Goal: Task Accomplishment & Management: Complete application form

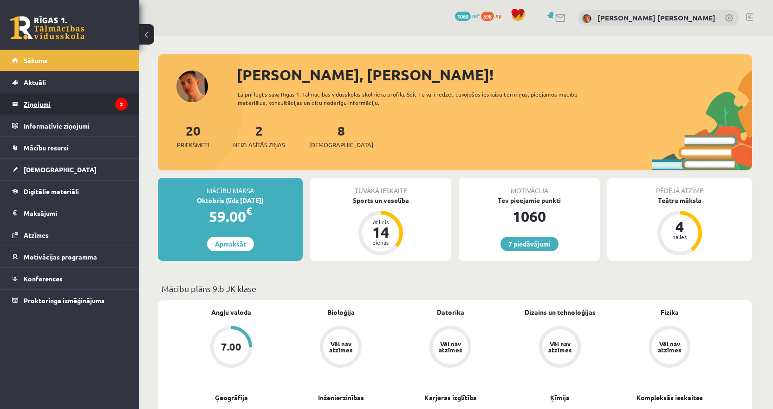
click at [85, 102] on legend "Ziņojumi 2" at bounding box center [76, 103] width 104 height 21
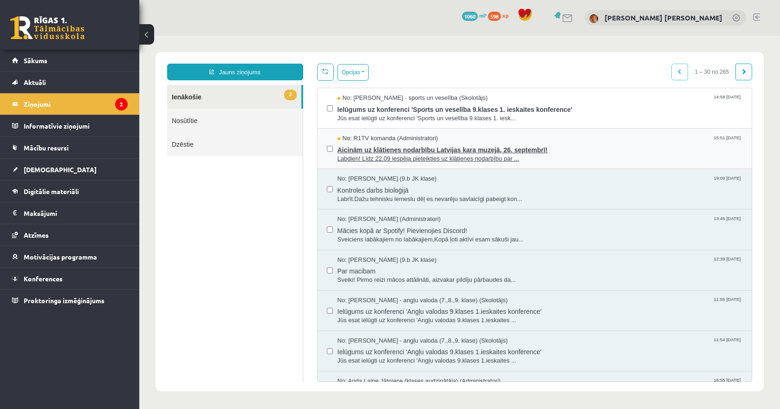
click at [411, 150] on span "Aicinām uz klātienes nodarbību Latvijas kara muzejā, 26. septembrī!" at bounding box center [539, 149] width 405 height 12
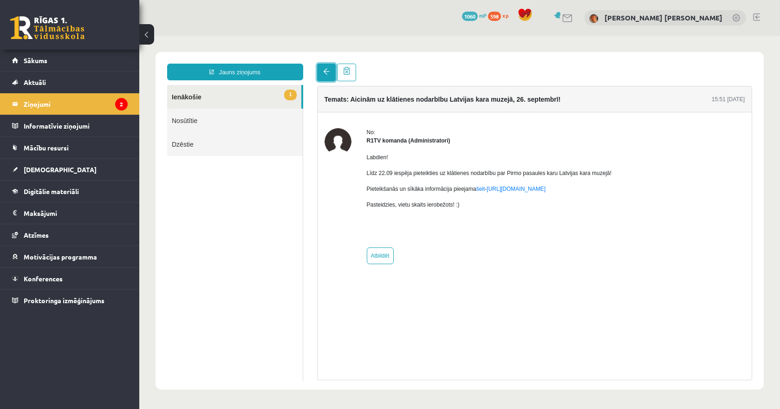
click at [330, 65] on link at bounding box center [326, 73] width 19 height 18
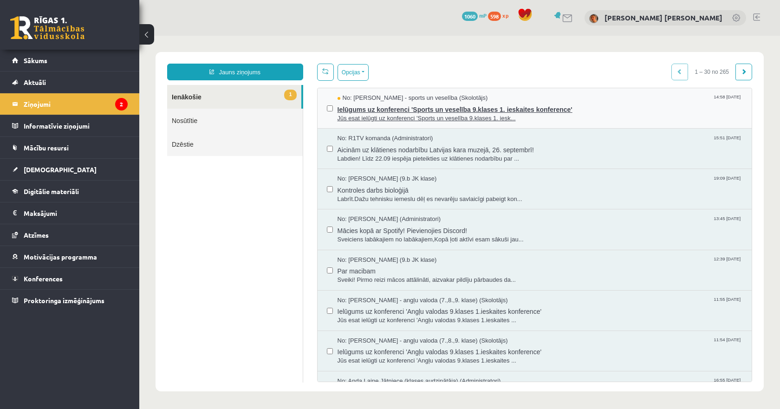
click at [372, 115] on span "Jūs esat ielūgti uz konferenci 'Sports un veselība 9.klases 1. iesk..." at bounding box center [539, 118] width 405 height 9
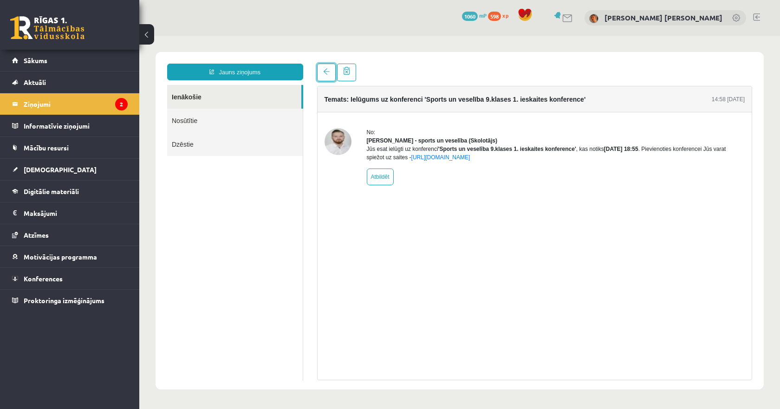
click at [325, 71] on span at bounding box center [326, 71] width 6 height 6
click at [110, 105] on legend "Ziņojumi 2" at bounding box center [76, 103] width 104 height 21
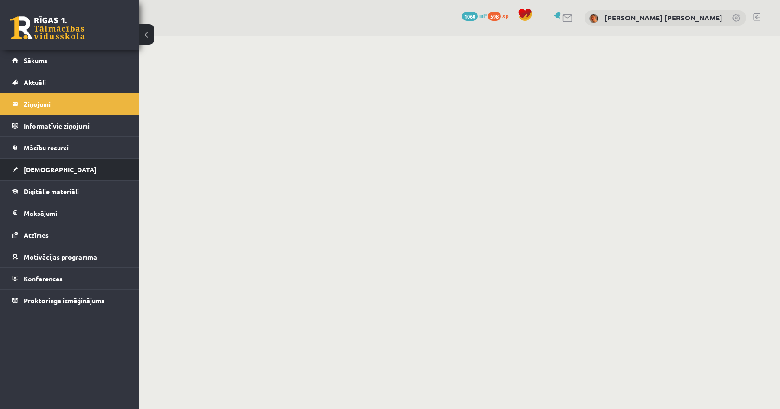
click at [40, 168] on span "[DEMOGRAPHIC_DATA]" at bounding box center [60, 169] width 73 height 8
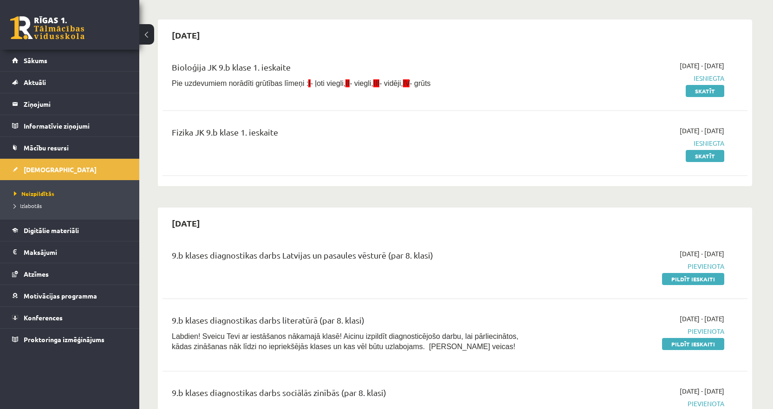
scroll to position [186, 0]
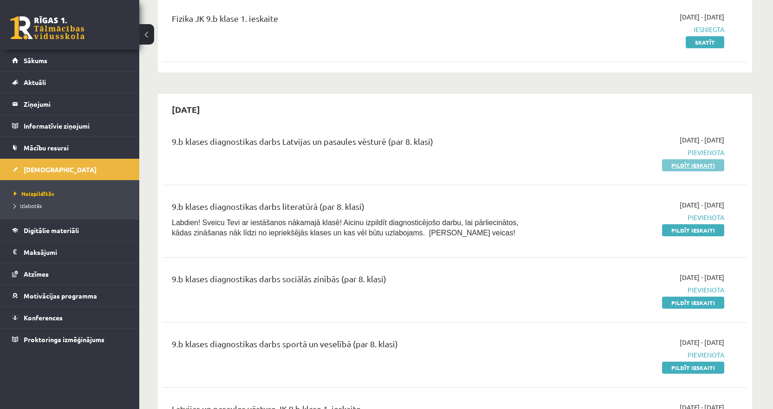
click at [684, 167] on link "Pildīt ieskaiti" at bounding box center [693, 165] width 62 height 12
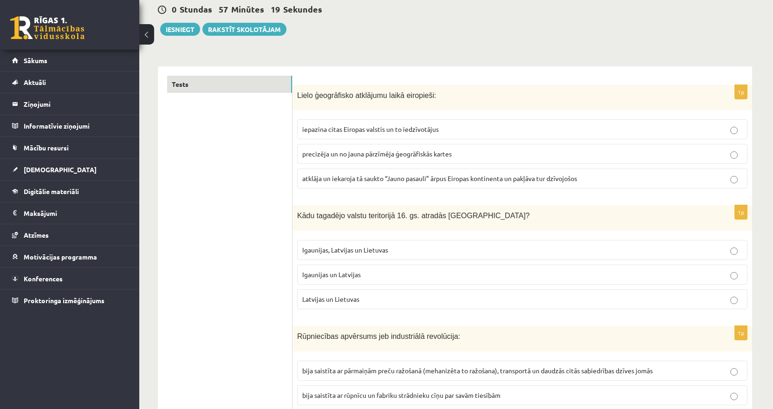
scroll to position [93, 0]
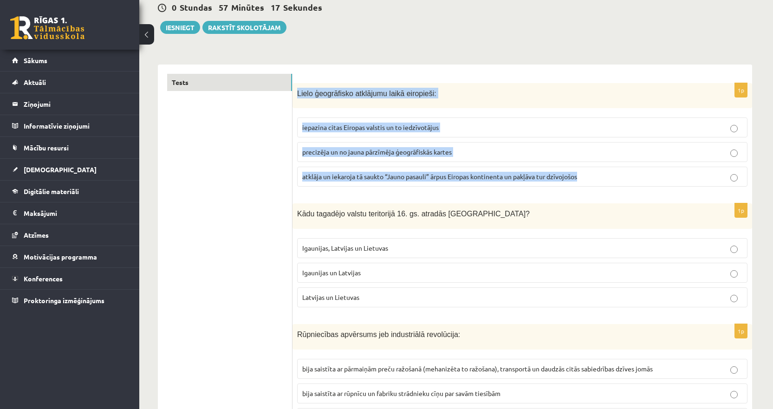
drag, startPoint x: 605, startPoint y: 176, endPoint x: 295, endPoint y: 91, distance: 321.1
click at [295, 91] on div "1p Lielo ģeogrāfisko atklājumu laikā eiropieši: iepazina citas Eiropas valstis …" at bounding box center [521, 138] width 459 height 111
copy div "Lielo ģeogrāfisko atklājumu laikā eiropieši: iepazina citas Eiropas valstis un …"
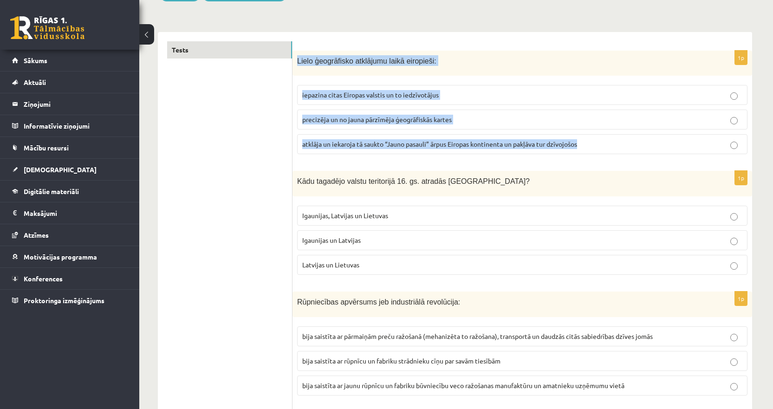
scroll to position [139, 0]
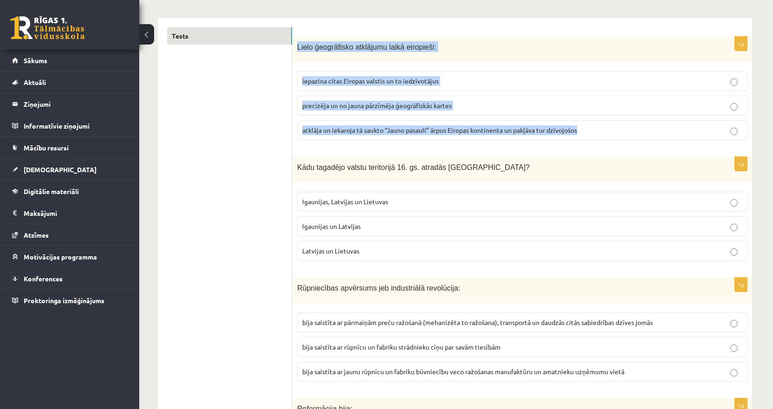
click at [380, 128] on span "atklāja un iekaroja tā saukto “Jauno pasauli” ārpus Eiropas kontinenta un pakļā…" at bounding box center [439, 130] width 275 height 8
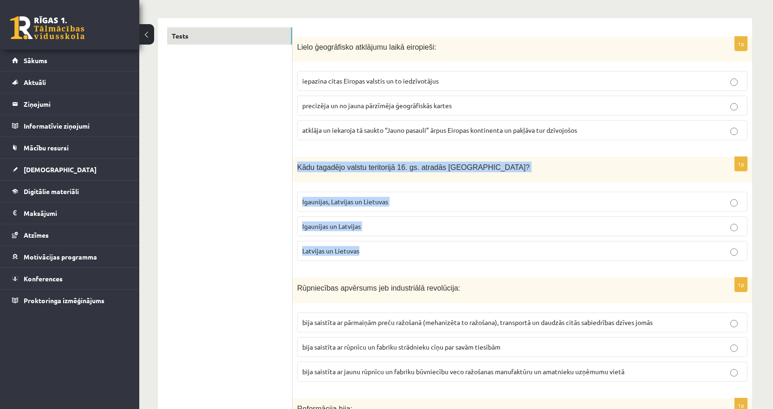
drag, startPoint x: 367, startPoint y: 252, endPoint x: 294, endPoint y: 174, distance: 106.4
click at [294, 174] on div "1p Kādu tagadējo valstu teritorijā 16. gs. atradās [GEOGRAPHIC_DATA]? Igaunijas…" at bounding box center [521, 212] width 459 height 111
copy div "Kādu tagadējo valstu teritorijā 16. gs. atradās [GEOGRAPHIC_DATA]? Igaunijas, L…"
click at [335, 228] on span "Igaunijas un Latvijas" at bounding box center [331, 226] width 58 height 8
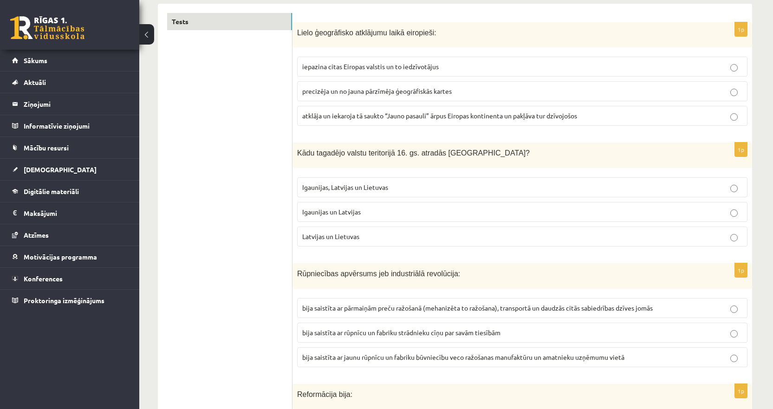
scroll to position [278, 0]
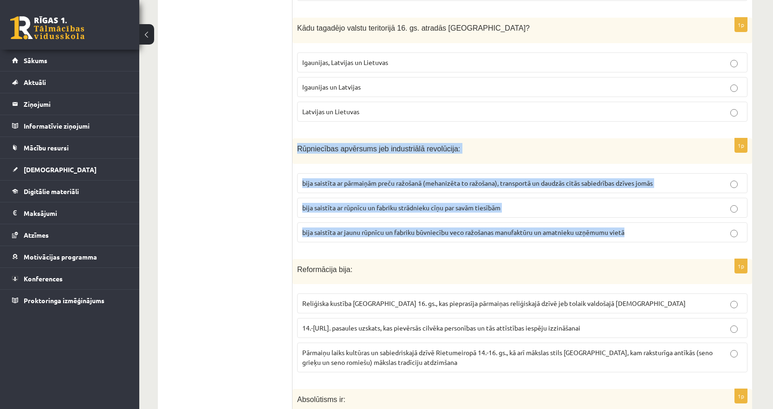
drag, startPoint x: 634, startPoint y: 231, endPoint x: 292, endPoint y: 153, distance: 350.8
click at [292, 153] on div "1p Rūpniecības apvērsums jeb industriālā revolūcija: bija saistīta ar pārmaiņām…" at bounding box center [521, 193] width 459 height 111
copy div "Rūpniecības apvērsums jeb industriālā revolūcija: bija saistīta ar pārmaiņām pr…"
click at [408, 186] on span "bija saistīta ar pārmaiņām preču ražošanā (mehanizēta to ražošana), transportā …" at bounding box center [477, 183] width 350 height 8
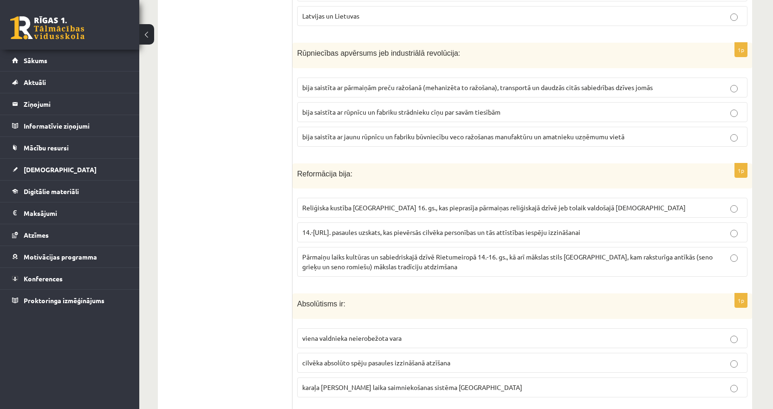
scroll to position [418, 0]
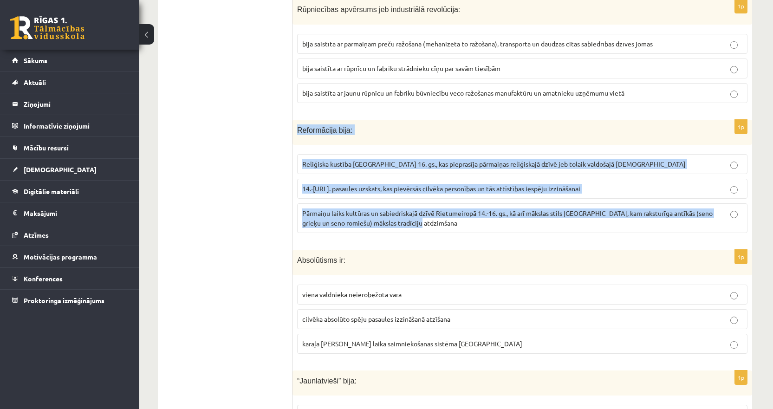
drag, startPoint x: 438, startPoint y: 226, endPoint x: 294, endPoint y: 136, distance: 169.7
click at [294, 136] on div "1p Reformācija bija : Reliģiska kustība Eiropā 16. gs., kas pieprasīja pārmaiņa…" at bounding box center [521, 180] width 459 height 121
copy div "Reformācija bija : Reliģiska kustība Eiropā 16. gs., kas pieprasīja pārmaiņas r…"
click at [384, 165] on span "Reliģiska kustība Eiropā 16. gs., kas pieprasīja pārmaiņas reliģiskajā dzīvē je…" at bounding box center [493, 164] width 383 height 8
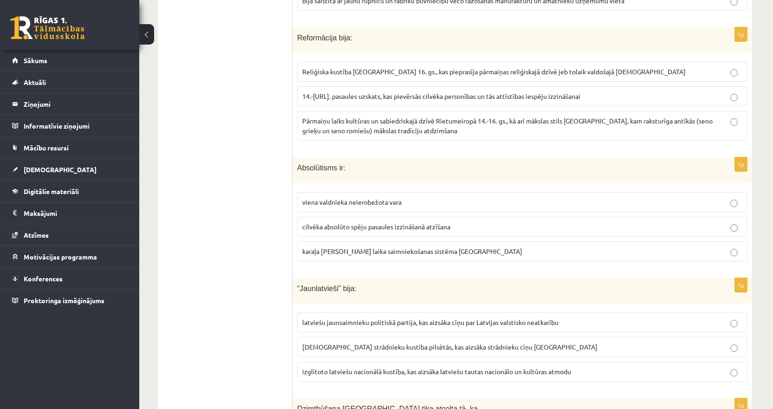
scroll to position [510, 0]
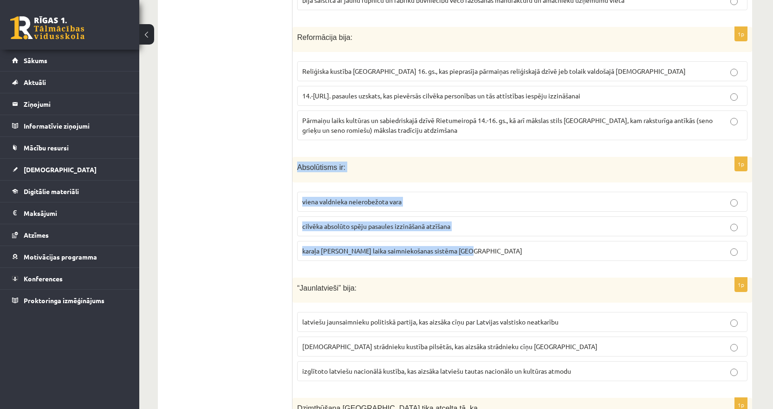
drag, startPoint x: 470, startPoint y: 250, endPoint x: 292, endPoint y: 175, distance: 192.8
click at [292, 175] on div "1p Absolūtisms ir: viena valdnieka neierobežota vara cilvēka absolūto spēju pas…" at bounding box center [521, 212] width 459 height 111
copy div "Absolūtisms ir: viena valdnieka neierobežota vara cilvēka absolūto spēju pasaul…"
click at [327, 201] on span "viena valdnieka neierobežota vara" at bounding box center [351, 201] width 99 height 8
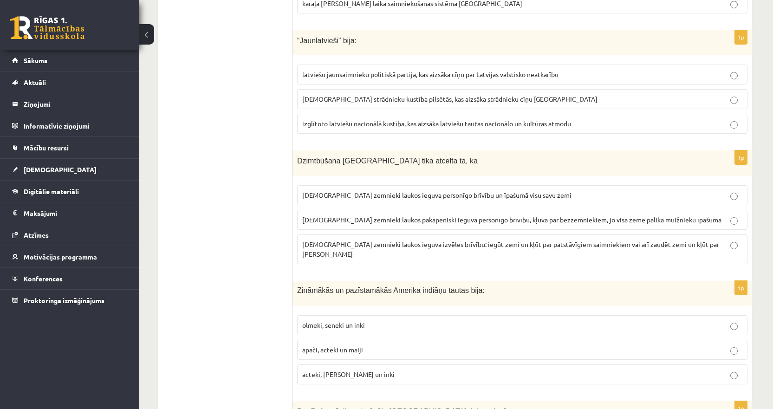
scroll to position [743, 0]
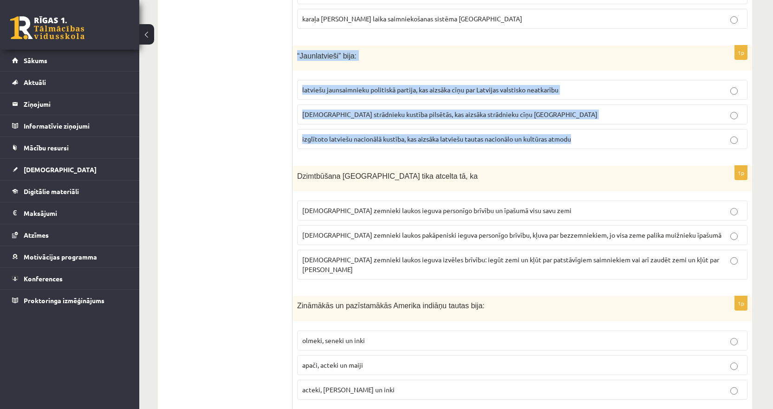
drag, startPoint x: 583, startPoint y: 140, endPoint x: 297, endPoint y: 59, distance: 297.5
click at [297, 59] on div "1p “Jaunlatvieši” bija: latviešu jaunsaimnieku politiskā partija, kas aizsāka c…" at bounding box center [521, 100] width 459 height 111
copy div "“Jaunlatvieši” bija: latviešu jaunsaimnieku politiskā partija, kas aizsāka cīņu…"
click at [322, 141] on span "izglītoto latviešu nacionālā kustība, kas aizsāka latviešu tautas nacionālo un …" at bounding box center [436, 139] width 269 height 8
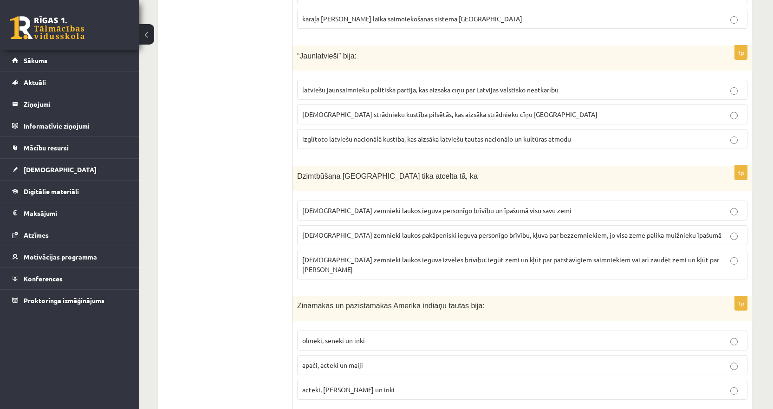
scroll to position [789, 0]
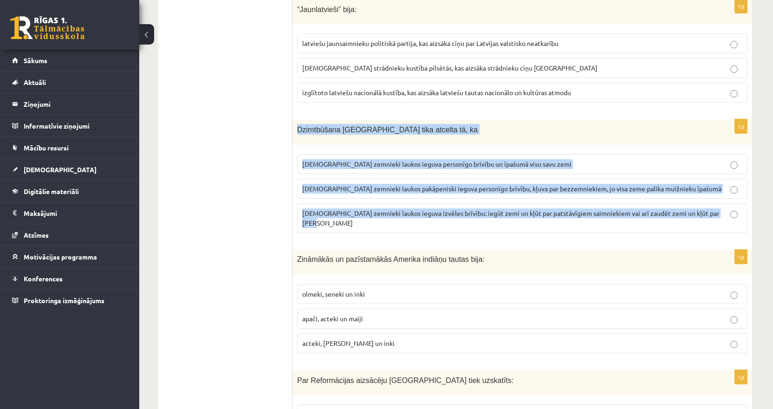
drag, startPoint x: 721, startPoint y: 214, endPoint x: 299, endPoint y: 133, distance: 429.5
click at [299, 133] on div "1p Dzimtbūšana Latvijā tika atcelta tā, ka latviešu zemnieki laukos ieguva pers…" at bounding box center [521, 179] width 459 height 121
copy div "Dzimtbūšana Latvijā tika atcelta tā, ka latviešu zemnieki laukos ieguva personī…"
click at [377, 187] on span "latviešu zemnieki laukos pakāpeniski ieguva personīgo brīvību, kļuva par bezzem…" at bounding box center [511, 188] width 419 height 8
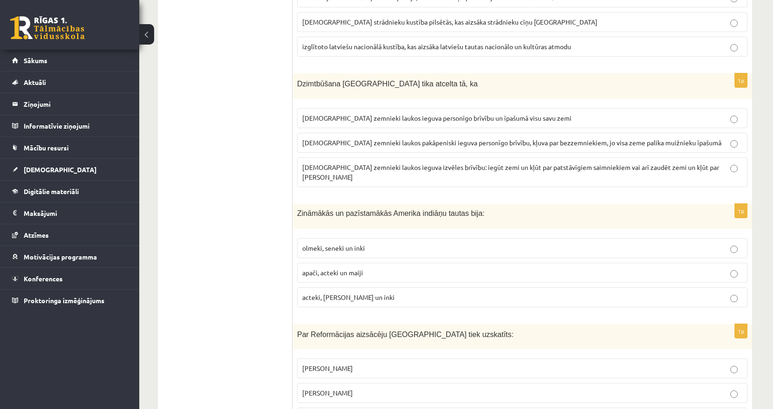
scroll to position [882, 0]
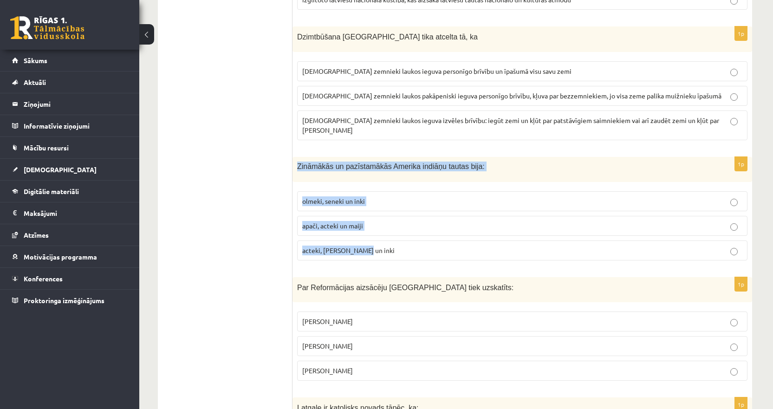
drag, startPoint x: 373, startPoint y: 245, endPoint x: 298, endPoint y: 168, distance: 107.6
click at [298, 168] on div "1p Zināmākās un pazīstamākās Amerika indiāņu tautas bija: olmeki, seneki un ink…" at bounding box center [521, 212] width 459 height 111
copy div "Zināmākās un pazīstamākās Amerika indiāņu tautas bija: olmeki, seneki un inki a…"
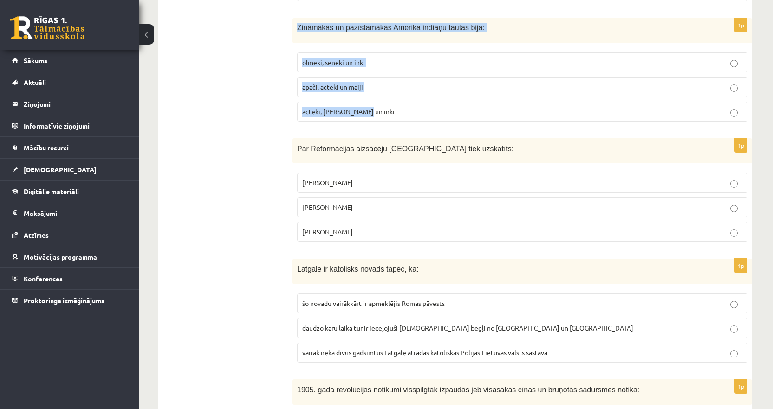
scroll to position [1021, 0]
click at [331, 106] on p "acteki, maiji un inki" at bounding box center [522, 111] width 440 height 10
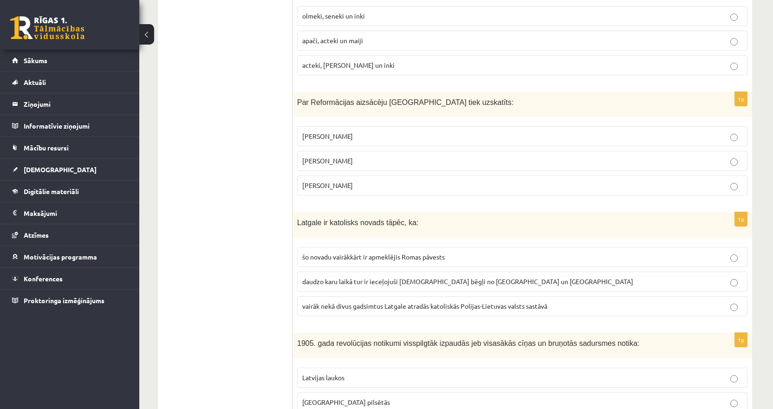
scroll to position [1067, 0]
drag, startPoint x: 373, startPoint y: 174, endPoint x: 296, endPoint y: 101, distance: 106.4
click at [296, 101] on div "1p Par Reformācijas aizsācēju Eiropā tiek uzskatīts: Kristofors Kolumbs Mārtiņš…" at bounding box center [521, 146] width 459 height 111
copy div "Par Reformācijas aizsācēju Eiropā tiek uzskatīts: Kristofors Kolumbs Mārtiņš Lu…"
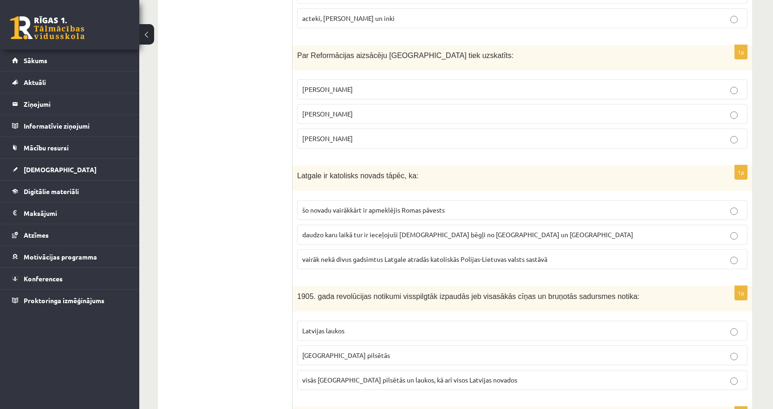
click at [323, 110] on span "Mārtiņš Luters" at bounding box center [327, 114] width 51 height 8
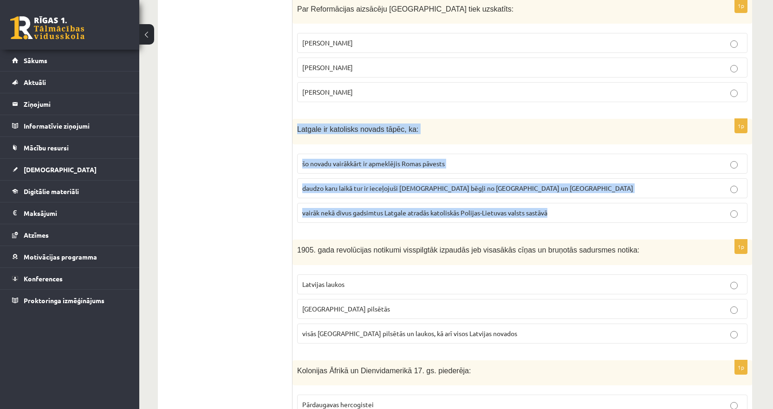
drag, startPoint x: 566, startPoint y: 203, endPoint x: 298, endPoint y: 119, distance: 281.1
click at [298, 119] on div "1p Latgale ir katolisks novads tāpēc, ka: šo novadu vairākkārt ir apmeklējis Ro…" at bounding box center [521, 174] width 459 height 111
copy div "Latgale ir katolisks novads tāpēc, ka: šo novadu vairākkārt ir apmeklējis Romas…"
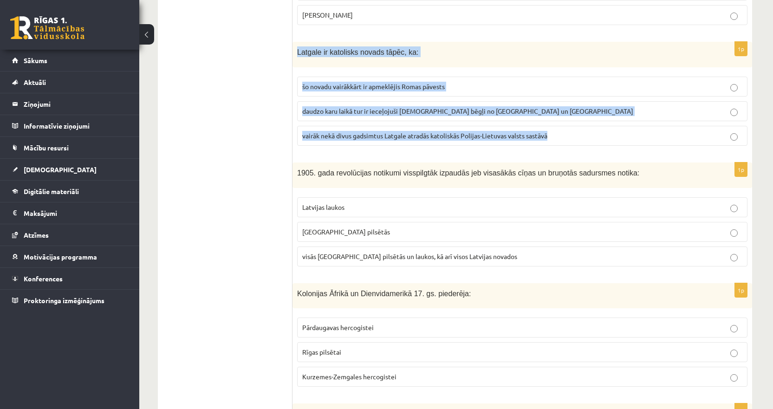
scroll to position [1253, 0]
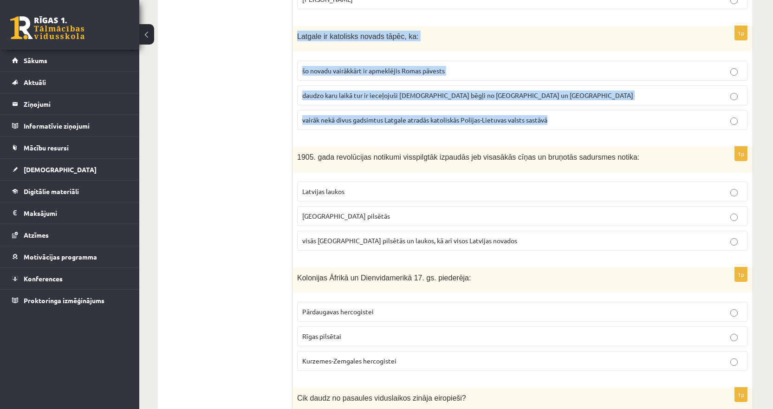
click at [323, 116] on span "vairāk nekā divus gadsimtus Latgale atradās katoliskās Polijas-Lietuvas valsts …" at bounding box center [424, 120] width 245 height 8
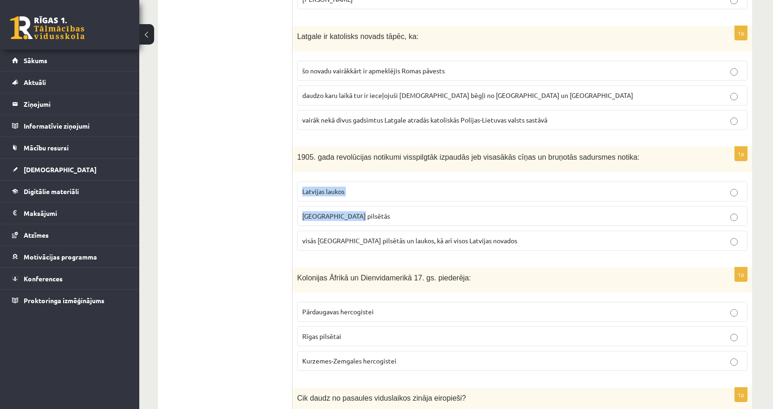
drag, startPoint x: 367, startPoint y: 205, endPoint x: 300, endPoint y: 171, distance: 74.9
click at [300, 177] on fieldset "Latvijas laukos Latvijas pilsētās visās Latvijas pilsētās un laukos, kā arī vis…" at bounding box center [522, 215] width 450 height 77
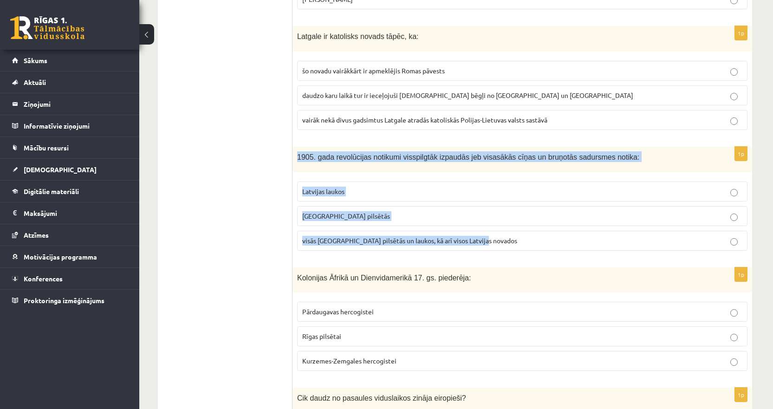
drag, startPoint x: 510, startPoint y: 230, endPoint x: 297, endPoint y: 155, distance: 225.6
click at [297, 155] on div "1p 1905. gada revolūcijas notikumi visspilgtāk izpaudās jeb visasākās cīņas un …" at bounding box center [521, 202] width 459 height 111
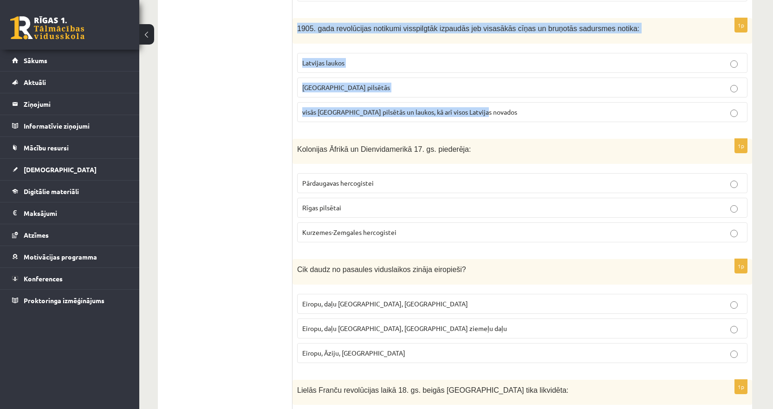
scroll to position [1392, 0]
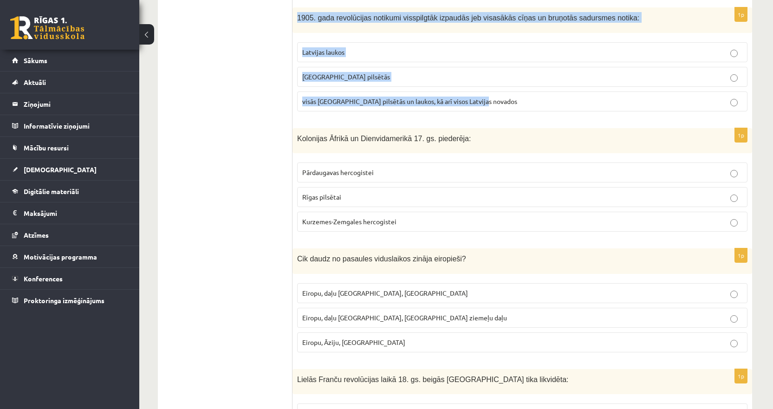
click at [345, 72] on span "Latvijas pilsētās" at bounding box center [346, 76] width 88 height 8
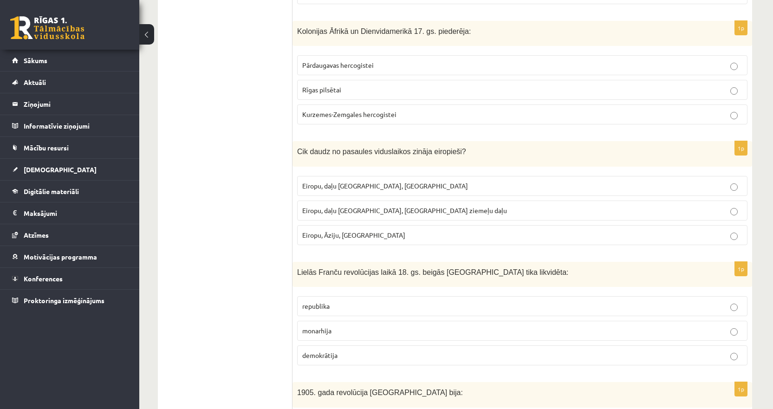
scroll to position [1485, 0]
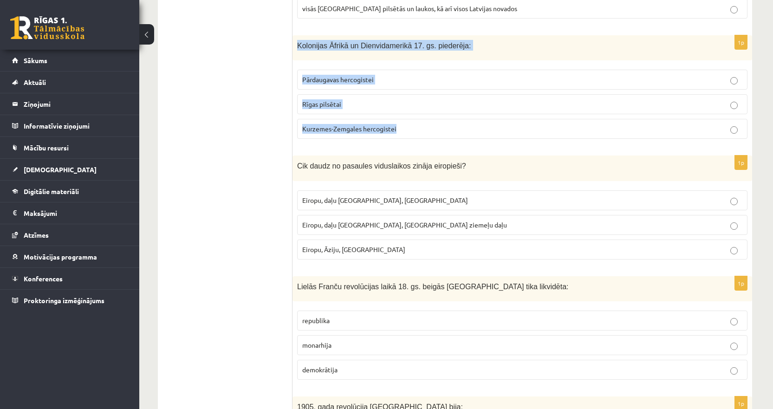
drag, startPoint x: 411, startPoint y: 124, endPoint x: 297, endPoint y: 46, distance: 137.2
click at [297, 46] on div "1p Kolonijas Āfrikā un Dienvidamerikā 17. gs. piederēja: Pārdaugavas hercogiste…" at bounding box center [521, 90] width 459 height 111
click at [344, 124] on span "Kurzemes-Zemgales hercogistei" at bounding box center [349, 128] width 94 height 8
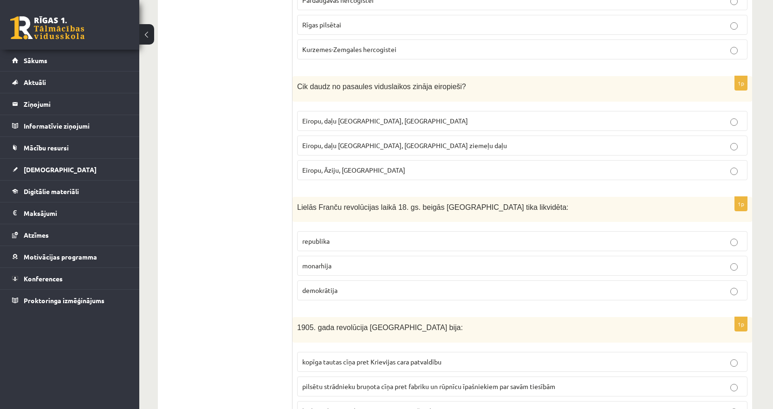
scroll to position [1578, 0]
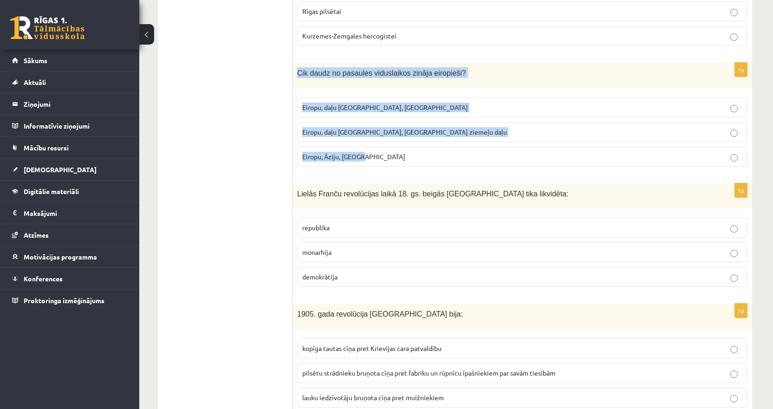
drag, startPoint x: 371, startPoint y: 151, endPoint x: 296, endPoint y: 70, distance: 111.0
click at [296, 70] on div "1p Cik daudz no pasaules viduslaikos zināja eiropieši? Eiropu, daļu Āfrikas, Au…" at bounding box center [521, 118] width 459 height 111
click at [344, 128] on span "Eiropu, daļu Āzijas, Āfrikas ziemeļu daļu" at bounding box center [404, 132] width 205 height 8
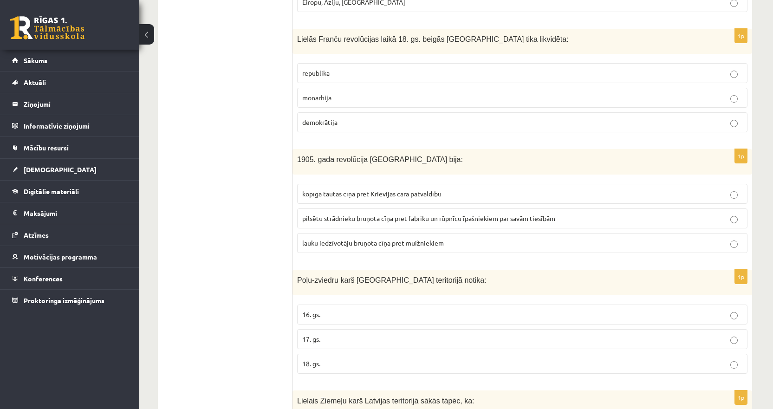
scroll to position [1717, 0]
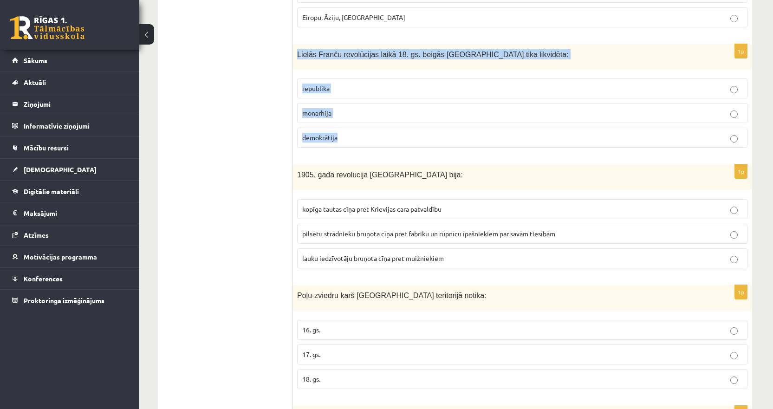
drag, startPoint x: 348, startPoint y: 129, endPoint x: 296, endPoint y: 45, distance: 98.5
click at [296, 45] on div "1p Lielās Franču revolūcijas laikā 18. gs. beigās Francijā tika likvidēta: repu…" at bounding box center [521, 99] width 459 height 111
click at [329, 109] on span "monarhija" at bounding box center [316, 113] width 29 height 8
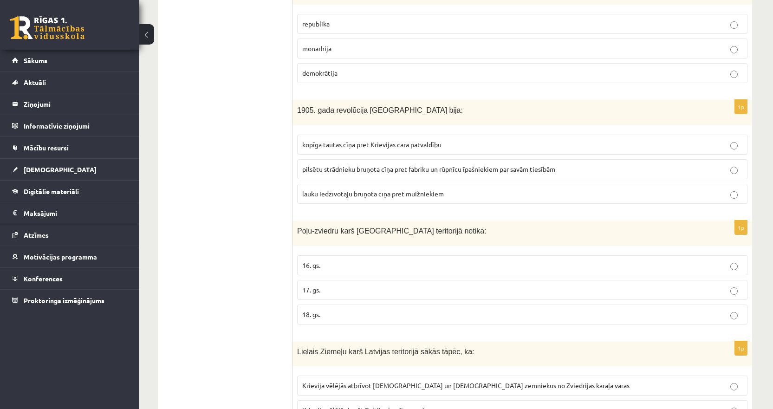
scroll to position [1810, 0]
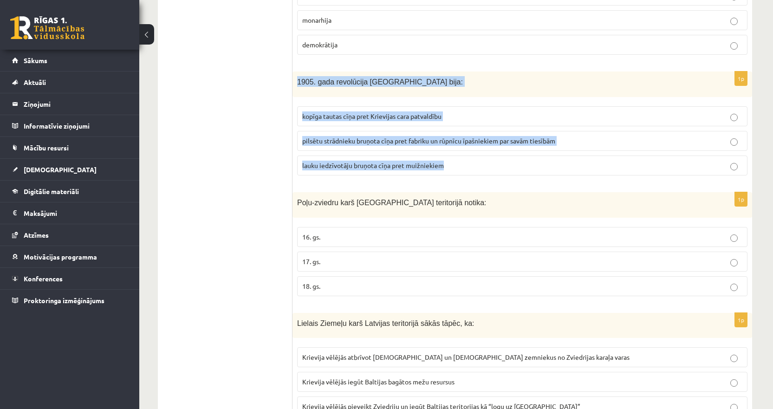
drag, startPoint x: 458, startPoint y: 155, endPoint x: 293, endPoint y: 81, distance: 180.1
click at [293, 81] on div "1p 1905. gada revolūcija Latvijā bija: kopīga tautas cīņa pret Krievijas cara p…" at bounding box center [521, 126] width 459 height 111
click at [380, 112] on span "kopīga tautas cīņa pret Krievijas cara patvaldību" at bounding box center [371, 116] width 139 height 8
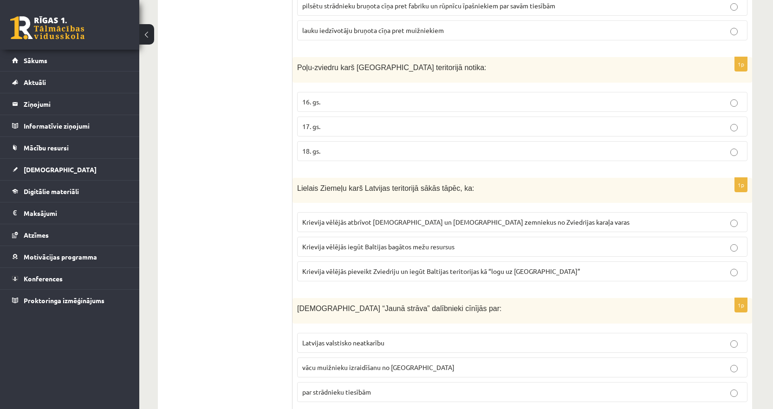
scroll to position [1949, 0]
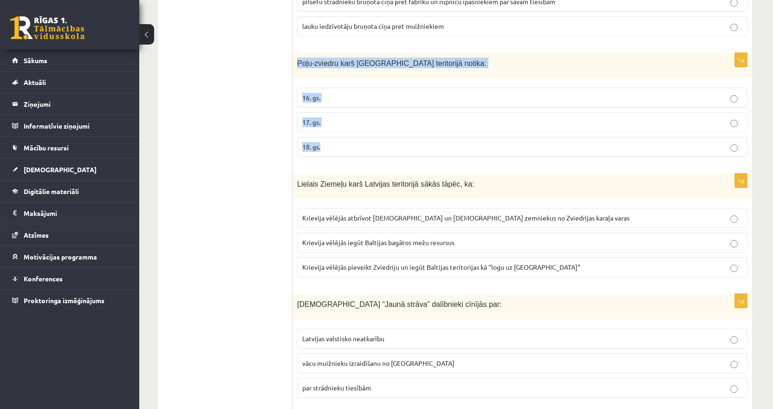
drag, startPoint x: 336, startPoint y: 144, endPoint x: 294, endPoint y: 62, distance: 92.2
click at [294, 62] on div "1p Poļu-zviedru karš Latvijas teritorijā notika: 16. gs. 17. gs. 18. gs." at bounding box center [521, 108] width 459 height 111
click at [320, 118] on span "17. gs." at bounding box center [311, 122] width 18 height 8
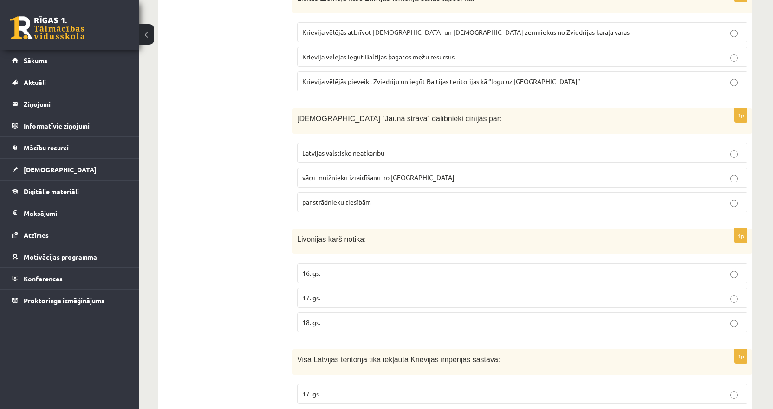
scroll to position [2088, 0]
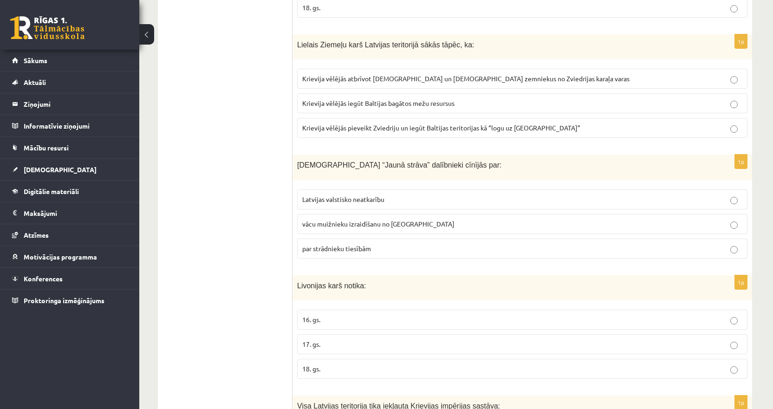
drag, startPoint x: 536, startPoint y: 119, endPoint x: 288, endPoint y: 40, distance: 260.4
click at [293, 41] on div "Lielais Ziemeļu karš Latvijas teritorijā sākās tāpēc, ka:" at bounding box center [521, 47] width 459 height 26
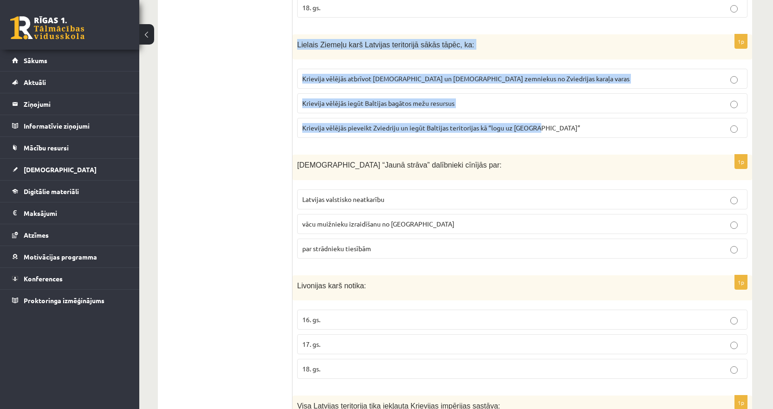
drag, startPoint x: 297, startPoint y: 36, endPoint x: 561, endPoint y: 117, distance: 276.0
click at [561, 117] on div "1p Lielais Ziemeļu karš Latvijas teritorijā sākās tāpēc, ka: Krievija vēlējās a…" at bounding box center [521, 89] width 459 height 111
click at [354, 123] on span "Krievija vēlējās pieveikt Zviedriju un iegūt Baltijas teritorijas kā “logu uz E…" at bounding box center [441, 127] width 278 height 8
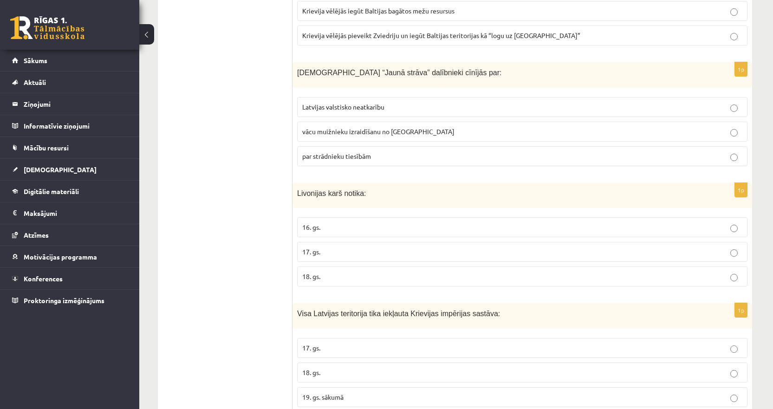
scroll to position [2181, 0]
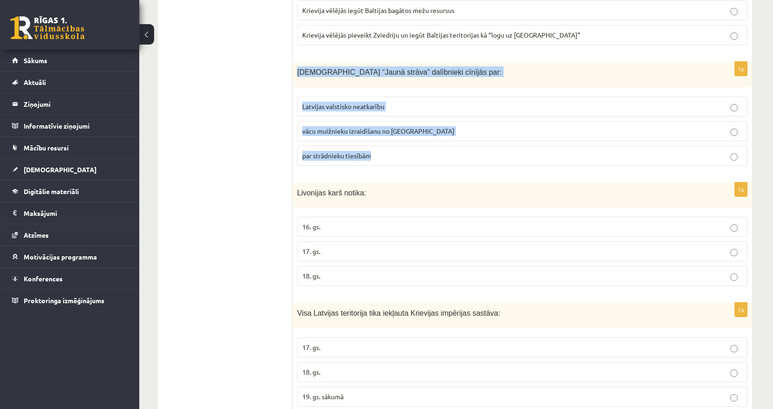
drag, startPoint x: 387, startPoint y: 148, endPoint x: 293, endPoint y: 68, distance: 123.8
click at [293, 68] on div "1p Kustības “Jaunā strāva” dalībnieki cīnījās par: Latvijas valstisko neatkarīb…" at bounding box center [521, 117] width 459 height 111
click at [326, 151] on span "par strādnieku tiesībām" at bounding box center [336, 155] width 69 height 8
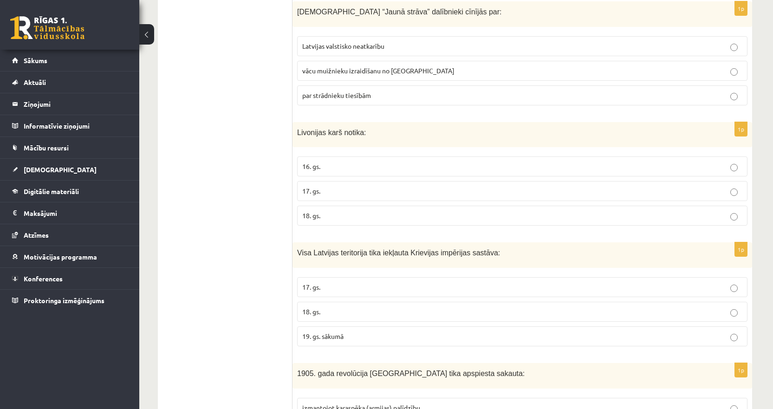
scroll to position [2320, 0]
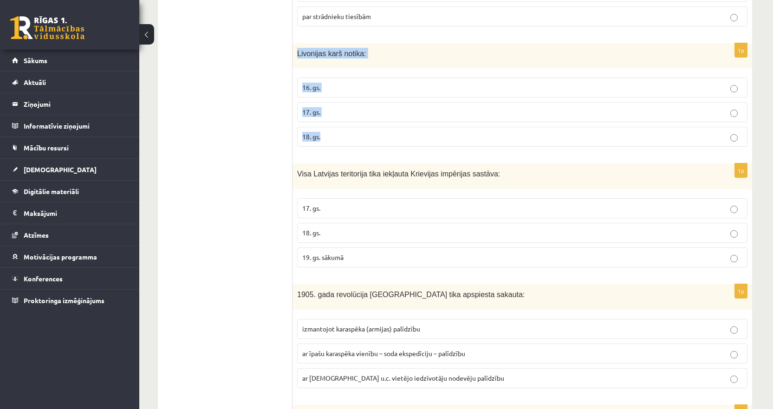
drag, startPoint x: 344, startPoint y: 128, endPoint x: 295, endPoint y: 51, distance: 91.8
click at [295, 51] on div "1p Livonijas karš notika: 16. gs. 17. gs. 18. gs." at bounding box center [521, 98] width 459 height 111
click at [328, 77] on label "16. gs." at bounding box center [522, 87] width 450 height 20
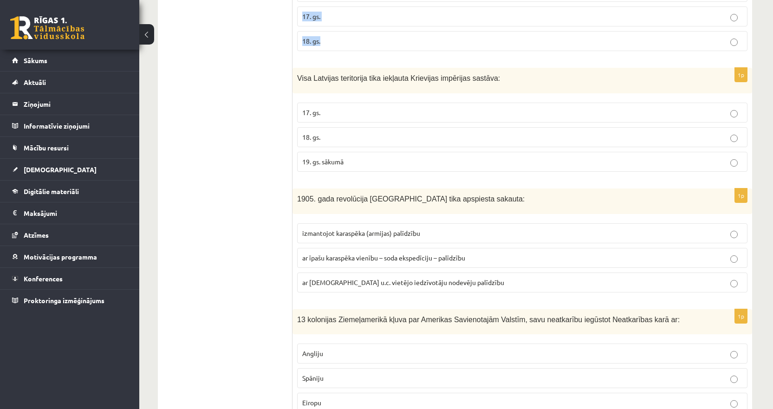
scroll to position [2460, 0]
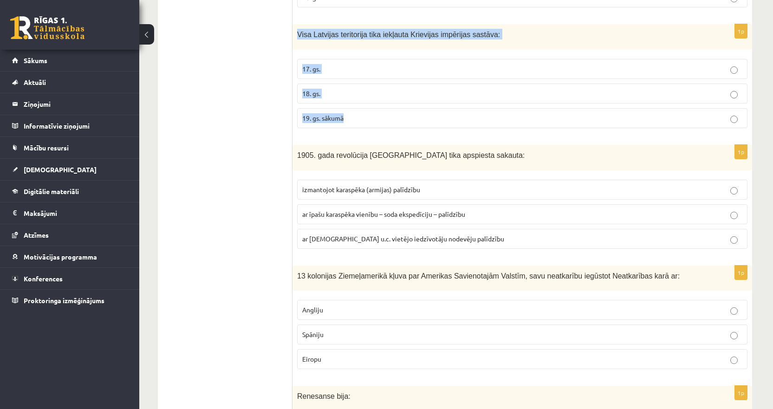
drag, startPoint x: 359, startPoint y: 106, endPoint x: 295, endPoint y: 35, distance: 95.3
click at [295, 35] on div "1p Visa Latvijas teritorija tika iekļauta Krievijas impērijas sastāva: 17. gs. …" at bounding box center [521, 79] width 459 height 111
click at [322, 89] on p "18. gs." at bounding box center [522, 94] width 440 height 10
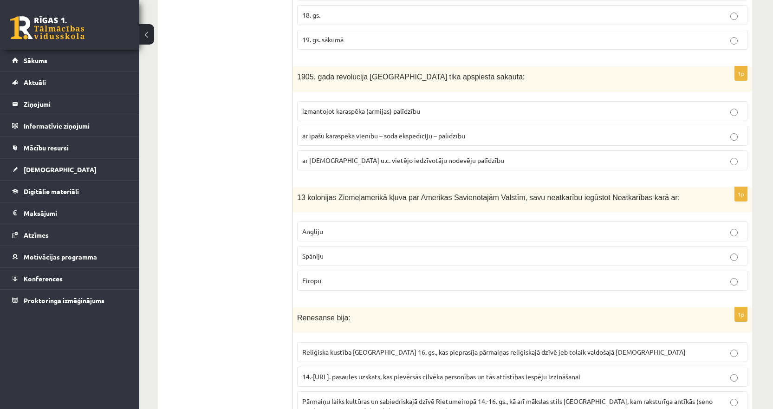
scroll to position [2552, 0]
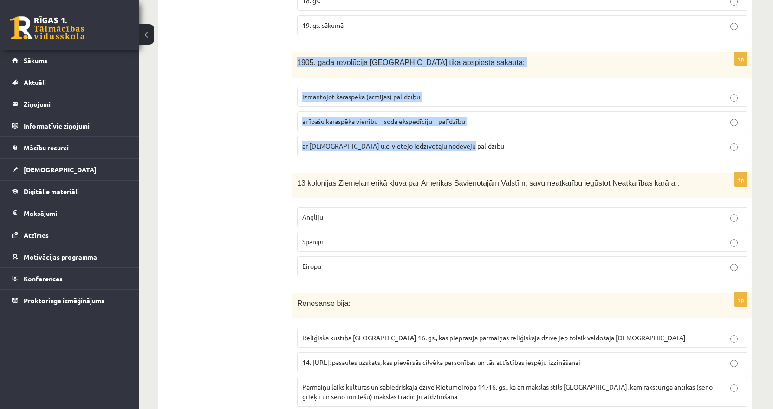
drag, startPoint x: 468, startPoint y: 137, endPoint x: 297, endPoint y: 50, distance: 192.4
click at [297, 52] on div "1p 1905. gada revolūcija Latvijā tika apspiesta sakauta: izmantojot karaspēka (…" at bounding box center [521, 107] width 459 height 111
click at [379, 117] on span "ar īpašu karaspēka vienību – soda ekspedīciju – palīdzību" at bounding box center [383, 121] width 163 height 8
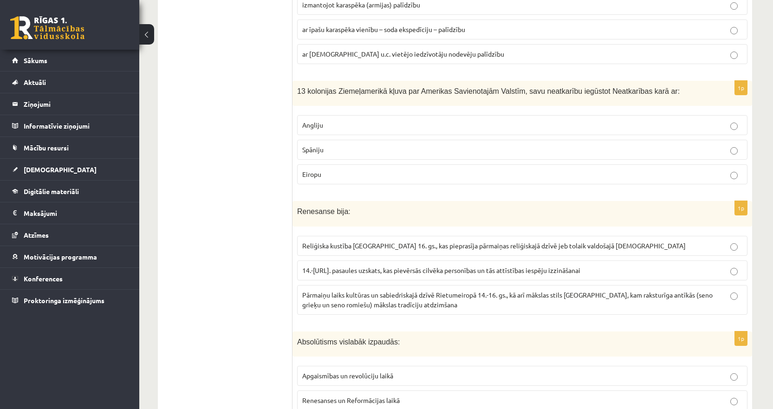
scroll to position [2645, 0]
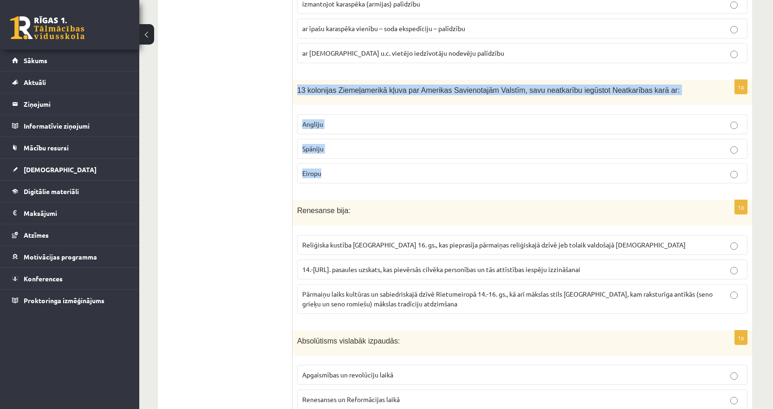
drag, startPoint x: 331, startPoint y: 167, endPoint x: 296, endPoint y: 91, distance: 82.8
click at [296, 91] on div "1p 13 kolonijas Ziemeļamerikā kļuva par Amerikas Savienotajām Valstīm, savu nea…" at bounding box center [521, 135] width 459 height 111
click at [310, 119] on p "Angliju" at bounding box center [522, 124] width 440 height 10
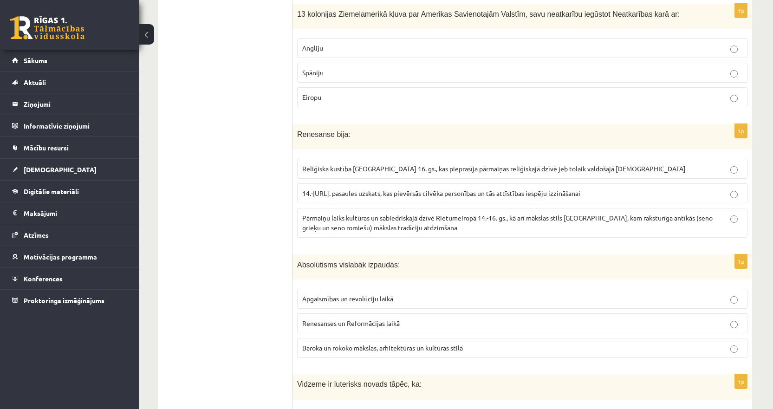
scroll to position [2738, 0]
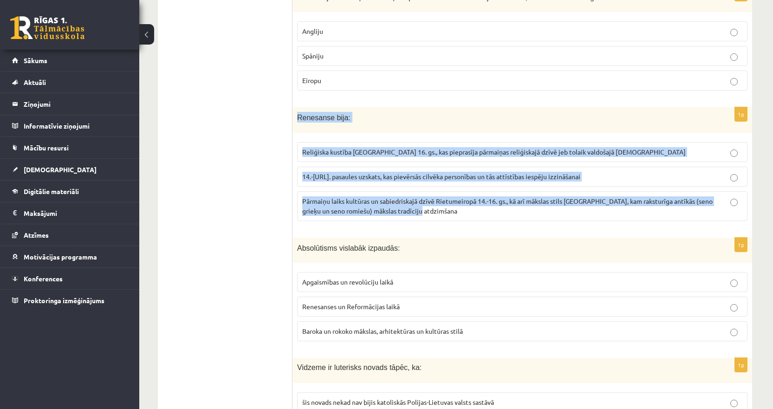
drag, startPoint x: 428, startPoint y: 202, endPoint x: 296, endPoint y: 116, distance: 157.3
click at [296, 116] on div "1p Renesanse bija : Reliģiska kustība Eiropā 16. gs., kas pieprasīja pārmaiņas …" at bounding box center [521, 167] width 459 height 121
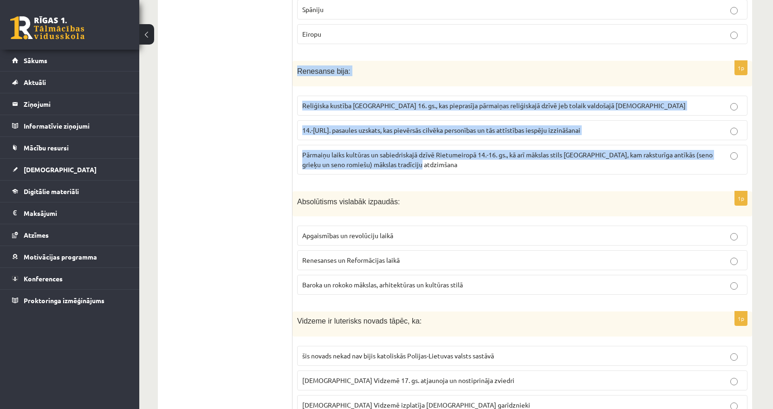
click at [343, 150] on p "Pārmaiņu laiks kultūras un sabiedriskajā dzīvē Rietumeiropā 14.-16. gs., kā arī…" at bounding box center [522, 159] width 440 height 19
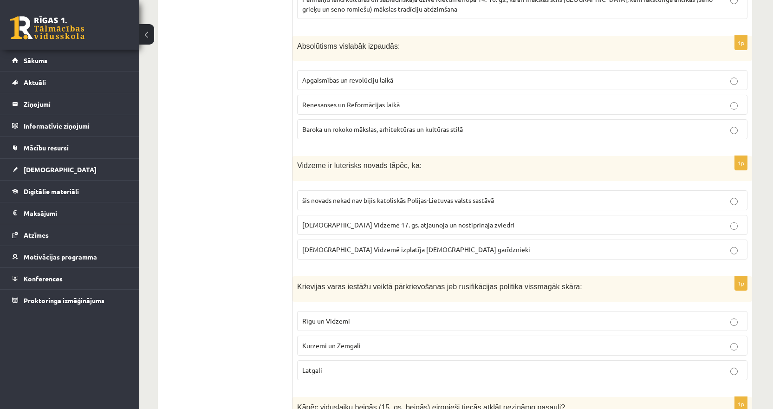
scroll to position [2924, 0]
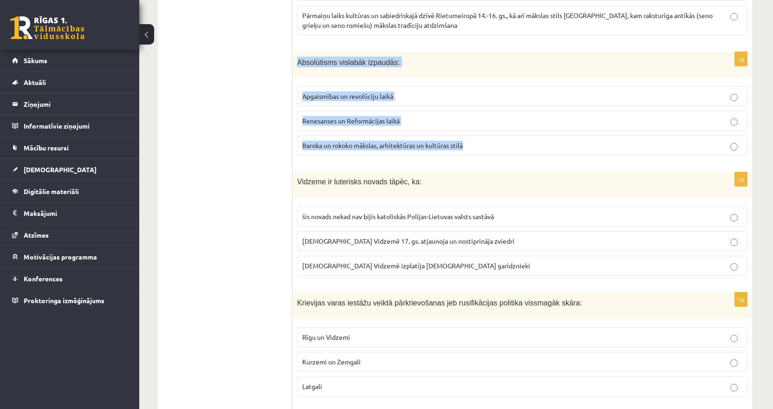
drag, startPoint x: 480, startPoint y: 138, endPoint x: 294, endPoint y: 59, distance: 202.1
click at [294, 59] on div "1p Absolūtisms vislabāk izpaudās: Apgaismības un revolūciju laikā Renesanses un…" at bounding box center [521, 107] width 459 height 111
click at [327, 141] on span "Baroka un rokoko mākslas, arhitektūras un kultūras stilā" at bounding box center [382, 145] width 161 height 8
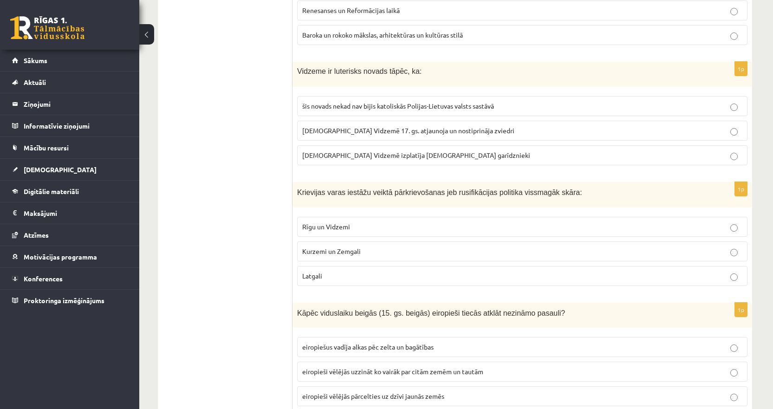
scroll to position [3063, 0]
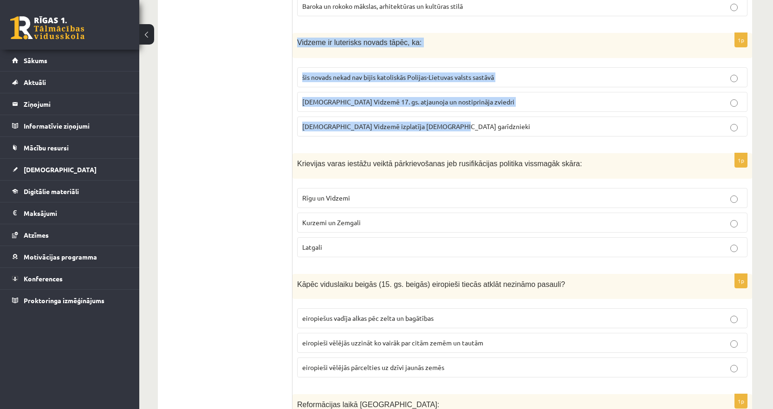
drag, startPoint x: 460, startPoint y: 120, endPoint x: 296, endPoint y: 36, distance: 184.7
click at [296, 36] on div "1p Vidzeme ir luterisks novads tāpēc, ka: šis novads nekad nav bijis katoliskās…" at bounding box center [521, 88] width 459 height 111
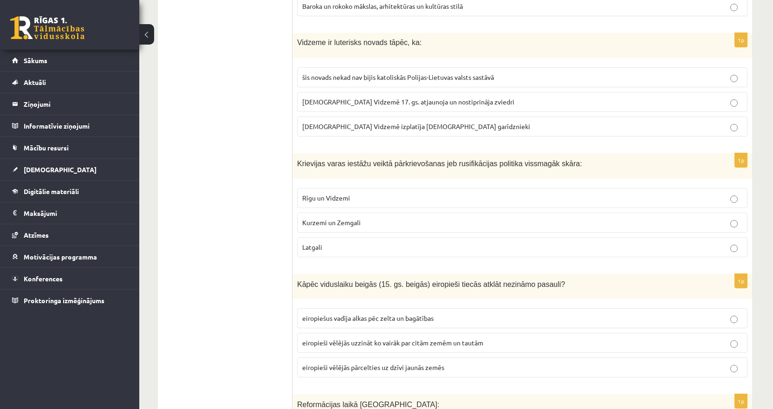
click at [348, 97] on span "luterānismu Vidzemē 17. gs. atjaunoja un nostiprināja zviedri" at bounding box center [408, 101] width 212 height 8
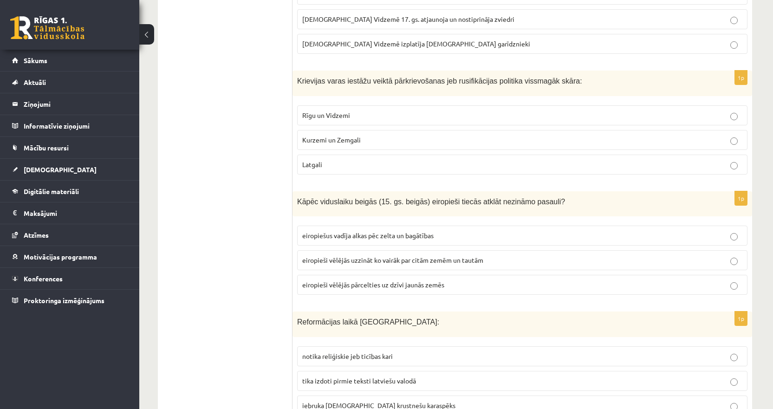
scroll to position [3156, 0]
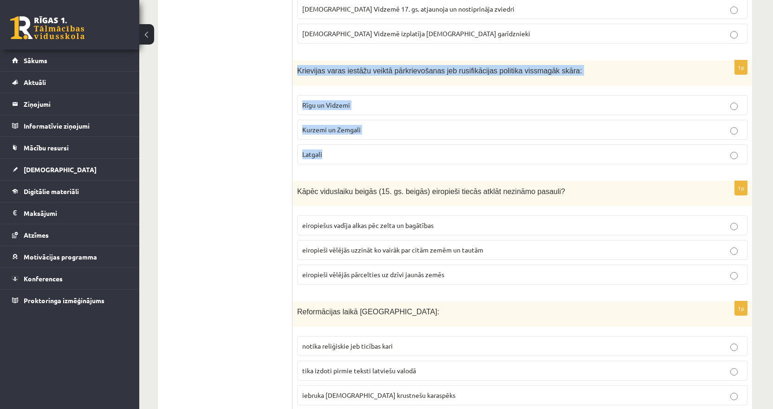
drag, startPoint x: 341, startPoint y: 149, endPoint x: 298, endPoint y: 68, distance: 91.8
click at [298, 68] on div "1p Krievijas varas iestāžu veiktā pārkrievošanas jeb rusifikācijas politika vis…" at bounding box center [521, 115] width 459 height 111
click at [336, 149] on p "Latgali" at bounding box center [522, 154] width 440 height 10
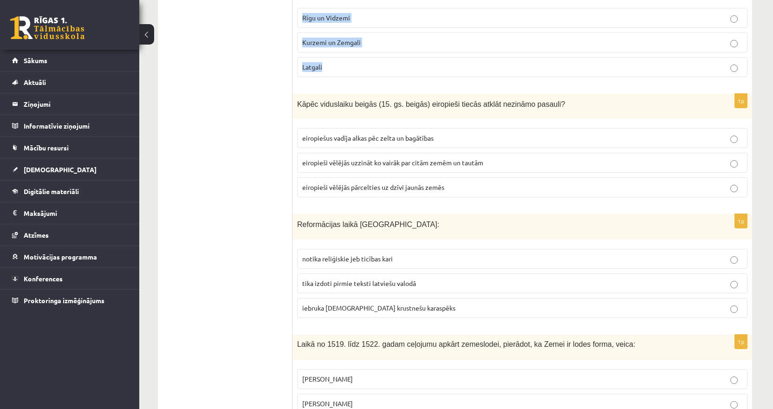
scroll to position [3248, 0]
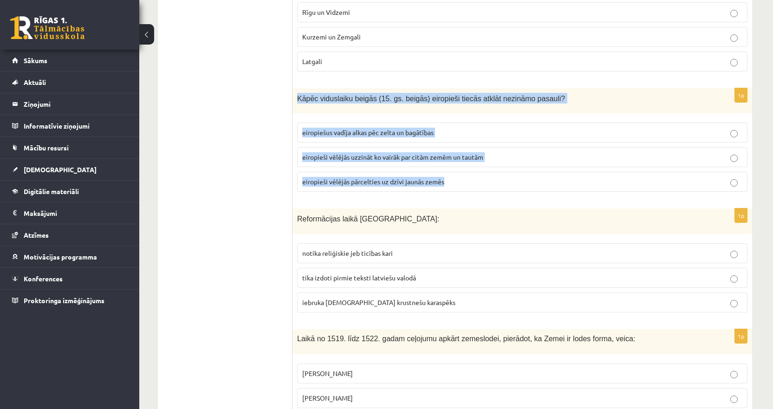
drag, startPoint x: 443, startPoint y: 169, endPoint x: 297, endPoint y: 93, distance: 164.4
click at [297, 93] on div "1p Kāpēc viduslaiku beigās (15. gs. beigās) eiropieši tiecās atklāt nezināmo pa…" at bounding box center [521, 143] width 459 height 111
click at [364, 128] on span "eiropiešus vadīja alkas pēc zelta un bagātības" at bounding box center [367, 132] width 131 height 8
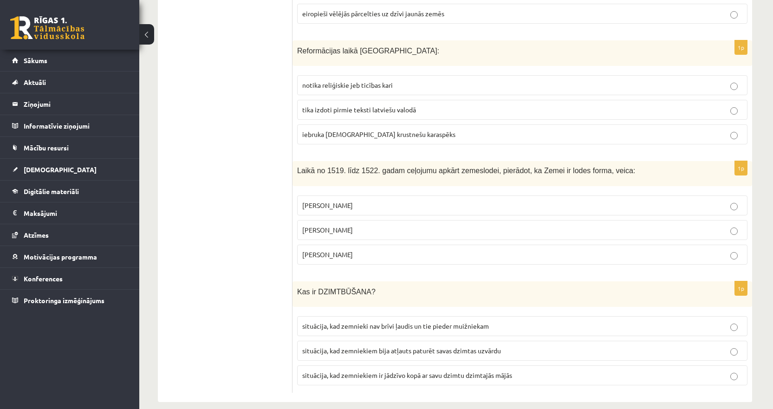
scroll to position [3419, 0]
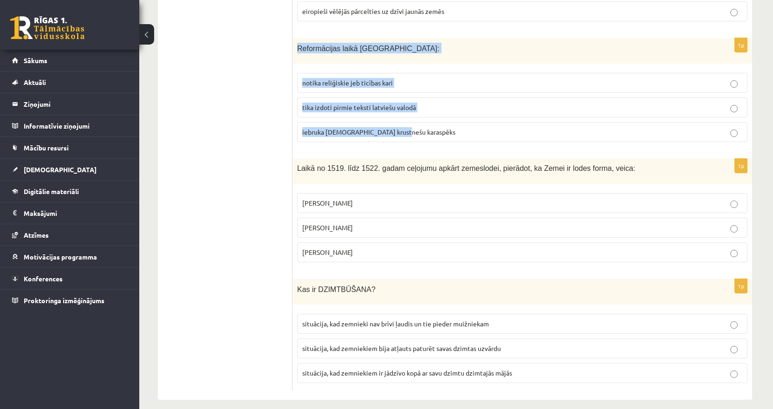
drag, startPoint x: 408, startPoint y: 120, endPoint x: 295, endPoint y: 41, distance: 138.7
click at [295, 41] on div "1p Reformācijas laikā Livonijā: notika reliģiskie jeb ticības kari tika izdoti …" at bounding box center [521, 93] width 459 height 111
click at [341, 103] on span "tika izdoti pirmie teksti latviešu valodā" at bounding box center [359, 107] width 114 height 8
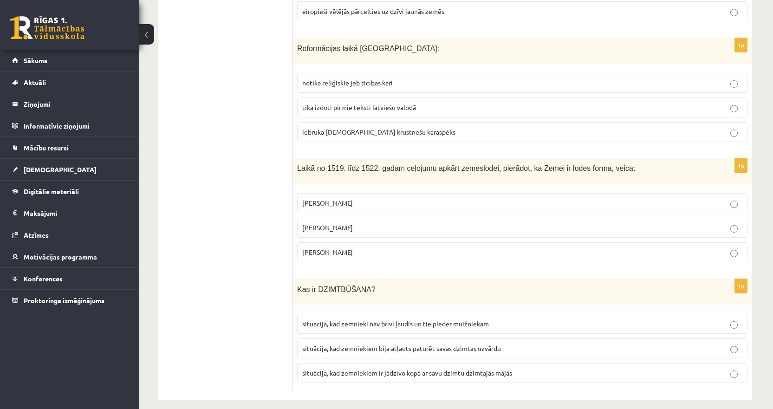
drag, startPoint x: 382, startPoint y: 248, endPoint x: 295, endPoint y: 162, distance: 122.4
click at [295, 162] on div "1p Laikā no 1519. līdz 1522. gadam ceļojumu apkārt zemeslodei, pierādot, ka Zem…" at bounding box center [521, 214] width 459 height 111
click at [327, 248] on span "Fernans Magelāns" at bounding box center [327, 252] width 51 height 8
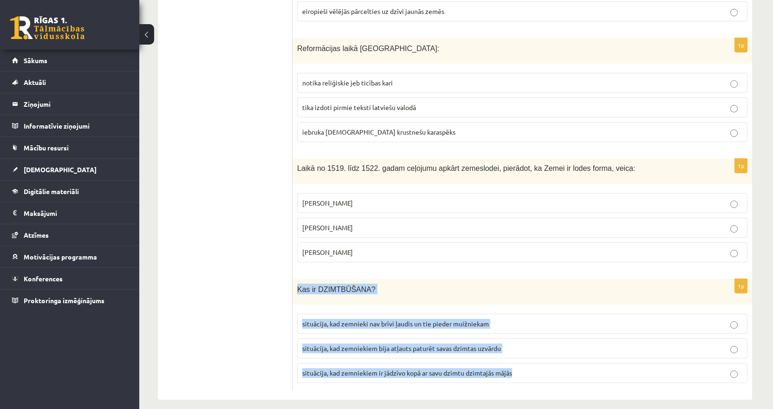
drag, startPoint x: 297, startPoint y: 278, endPoint x: 528, endPoint y: 366, distance: 246.6
click at [528, 366] on div "1p Kas ir DZIMTBŪŠANA? situācija, kad zemnieki nav brīvi ļaudis un tie pieder m…" at bounding box center [521, 334] width 459 height 111
click at [398, 319] on span "situācija, kad zemnieki nav brīvi ļaudis un tie pieder muižniekam" at bounding box center [395, 323] width 187 height 8
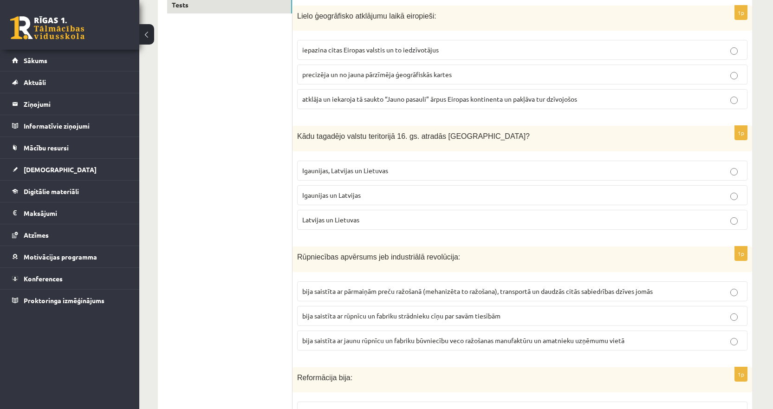
scroll to position [0, 0]
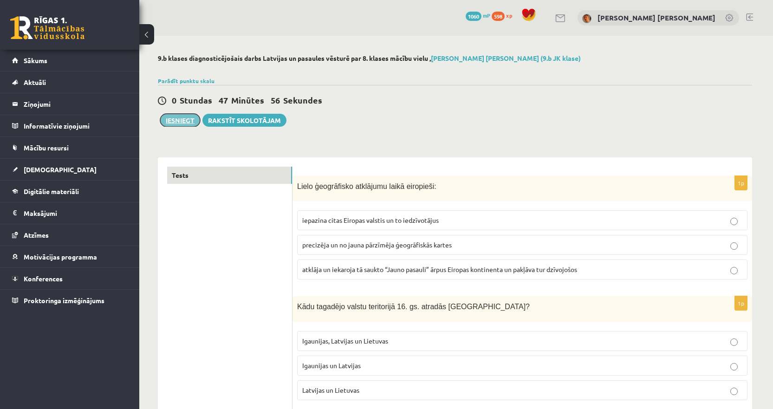
click at [174, 124] on button "Iesniegt" at bounding box center [180, 120] width 40 height 13
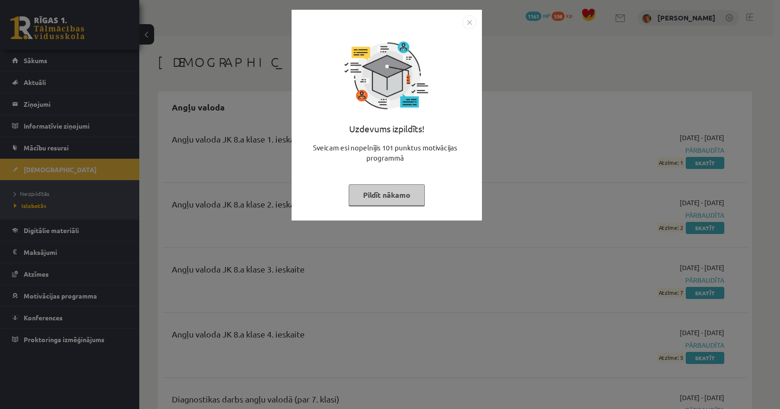
click at [468, 22] on img "Close" at bounding box center [469, 22] width 14 height 14
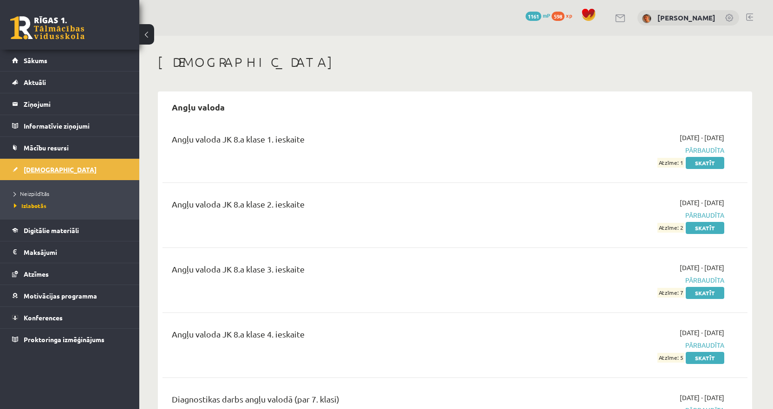
click at [37, 173] on span "[DEMOGRAPHIC_DATA]" at bounding box center [60, 169] width 73 height 8
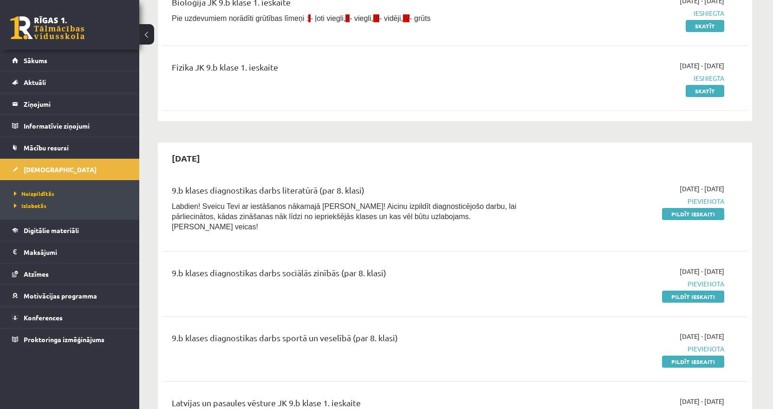
scroll to position [139, 0]
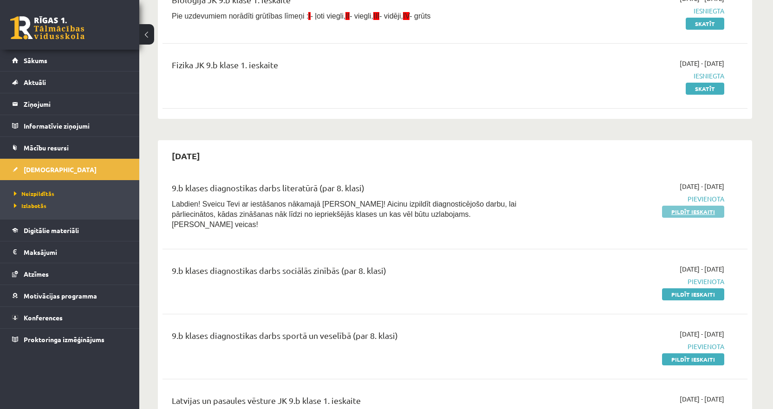
click at [678, 213] on link "Pildīt ieskaiti" at bounding box center [693, 212] width 62 height 12
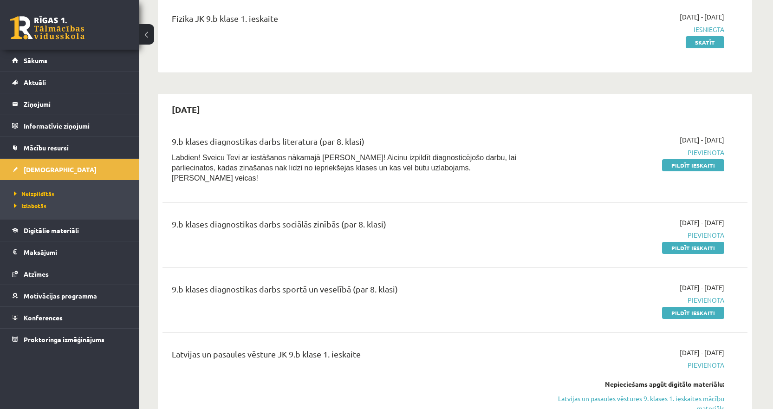
scroll to position [232, 0]
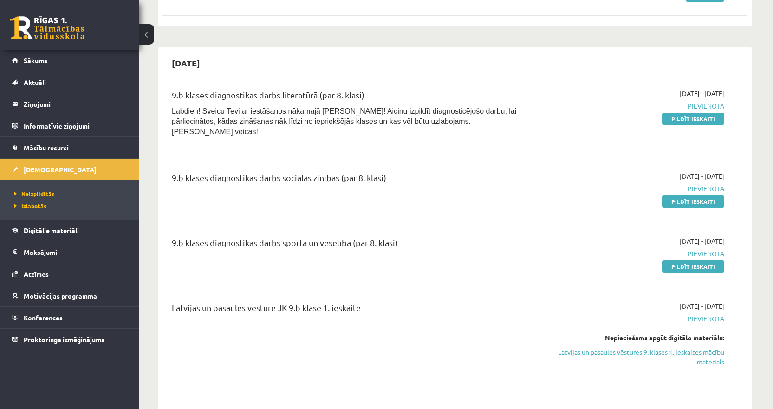
drag, startPoint x: 564, startPoint y: 97, endPoint x: 460, endPoint y: 35, distance: 121.4
click at [564, 97] on div "2025-09-16 - 2025-09-30 Pievienota Pildīt ieskaiti" at bounding box center [636, 115] width 189 height 53
